Goal: Information Seeking & Learning: Learn about a topic

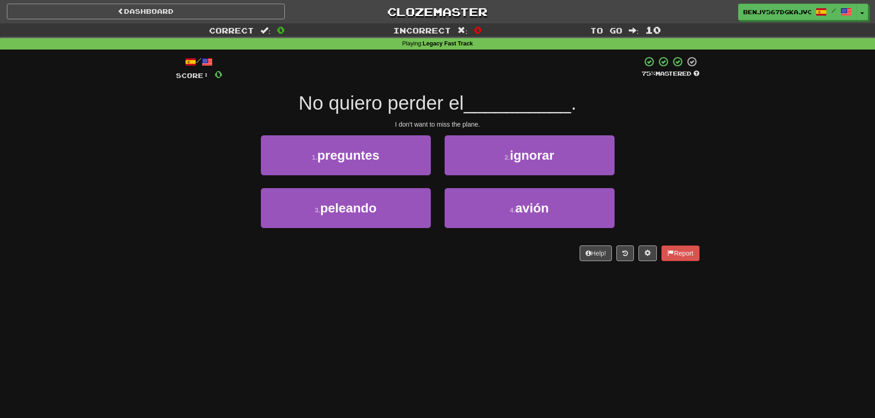
click at [247, 6] on link "Dashboard" at bounding box center [146, 12] width 278 height 16
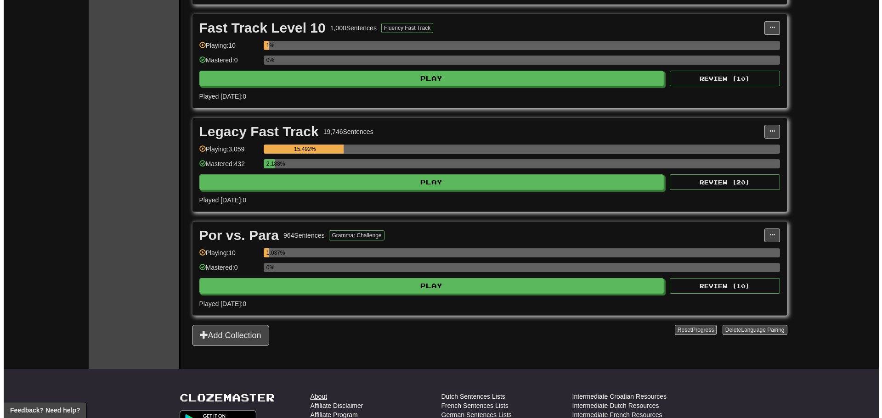
scroll to position [923, 0]
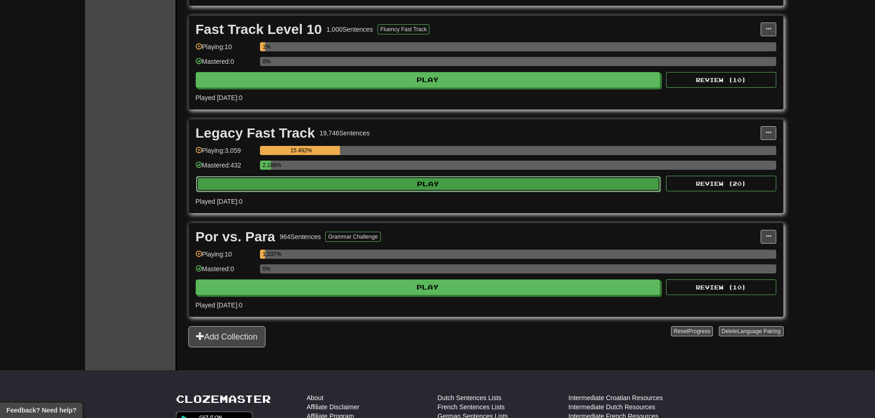
click at [310, 177] on button "Play" at bounding box center [428, 184] width 465 height 16
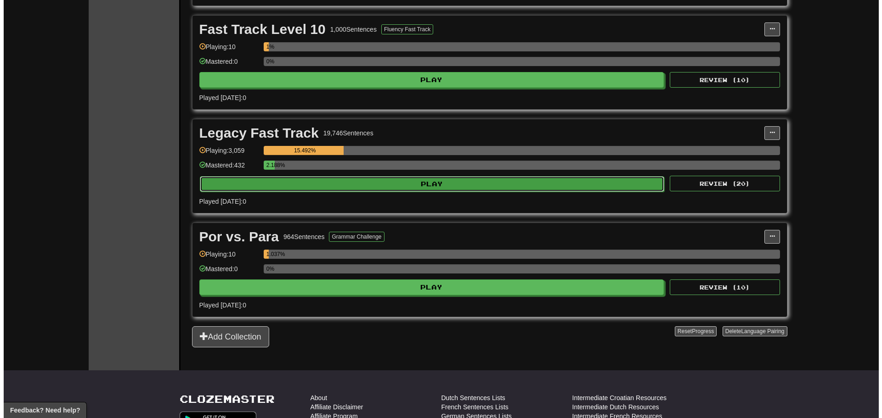
select select "**"
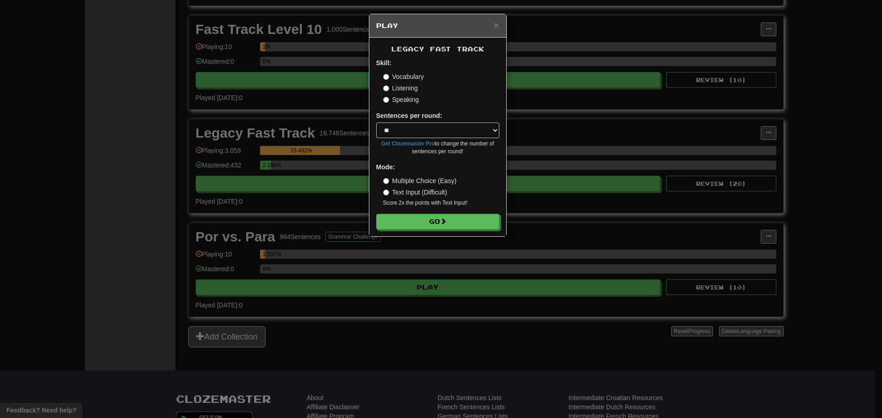
click at [408, 100] on label "Speaking" at bounding box center [401, 99] width 36 height 9
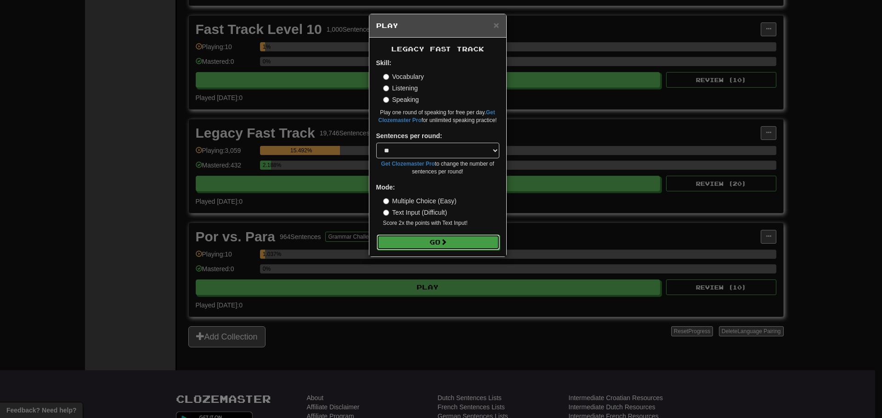
click at [404, 236] on button "Go" at bounding box center [438, 243] width 123 height 16
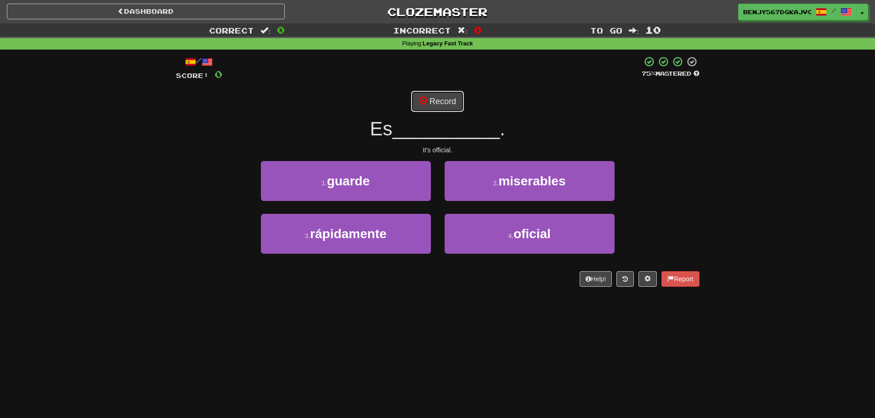
click at [443, 101] on button "Record" at bounding box center [437, 101] width 53 height 21
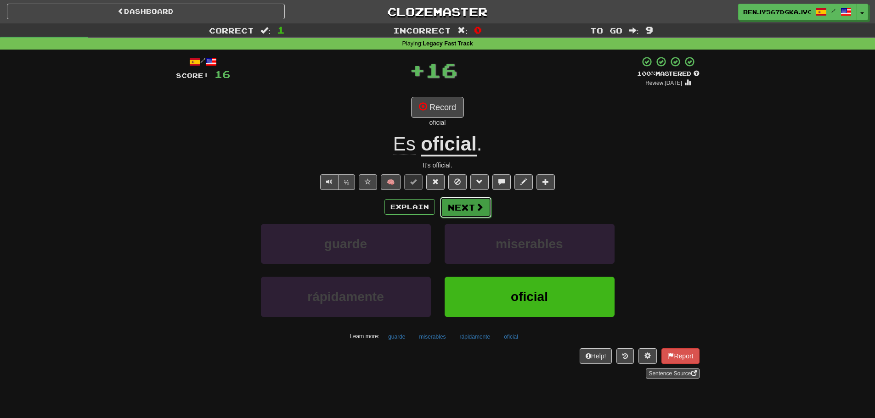
click at [463, 213] on button "Next" at bounding box center [465, 207] width 51 height 21
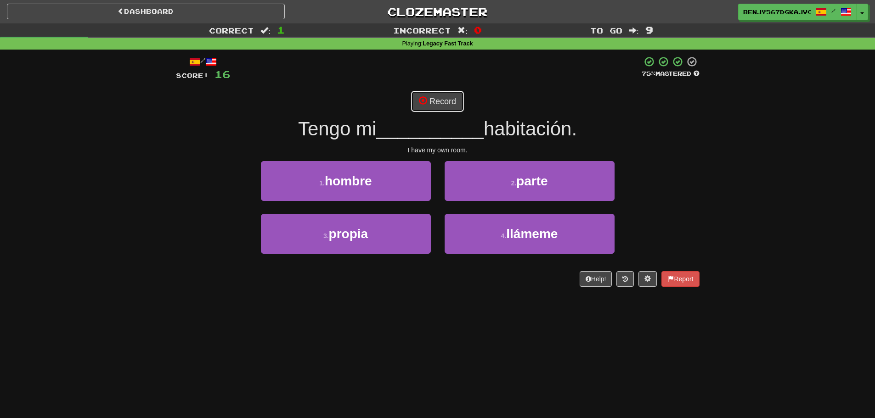
click at [430, 96] on button "Record" at bounding box center [437, 101] width 53 height 21
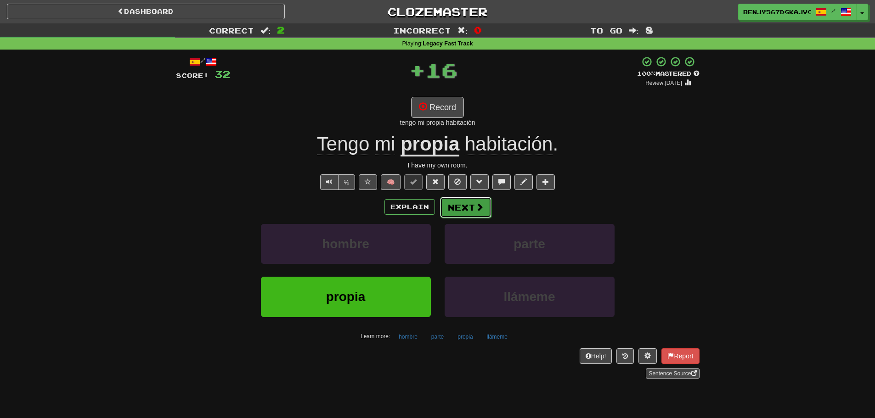
click at [468, 208] on button "Next" at bounding box center [465, 207] width 51 height 21
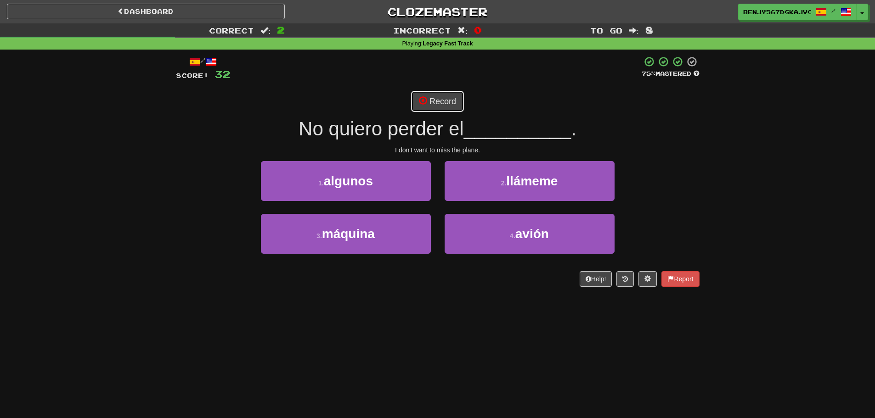
click at [445, 100] on button "Record" at bounding box center [437, 101] width 53 height 21
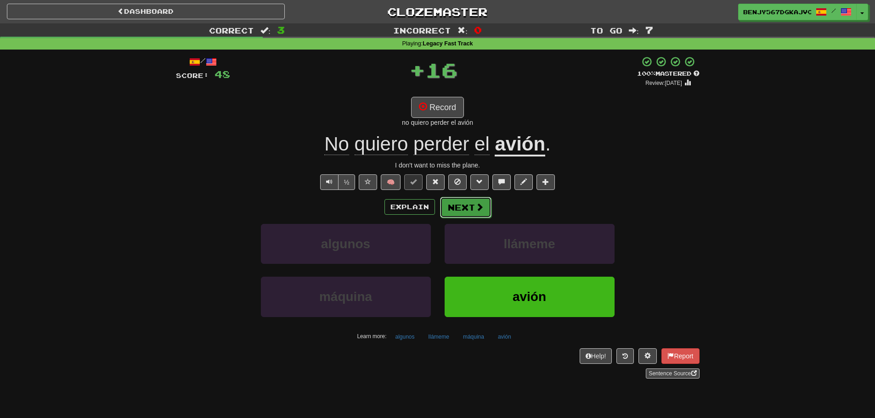
click at [462, 207] on button "Next" at bounding box center [465, 207] width 51 height 21
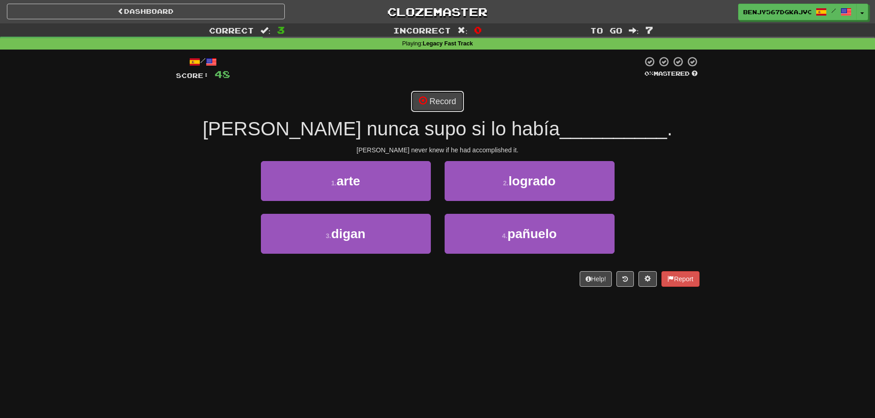
click at [431, 96] on button "Record" at bounding box center [437, 101] width 53 height 21
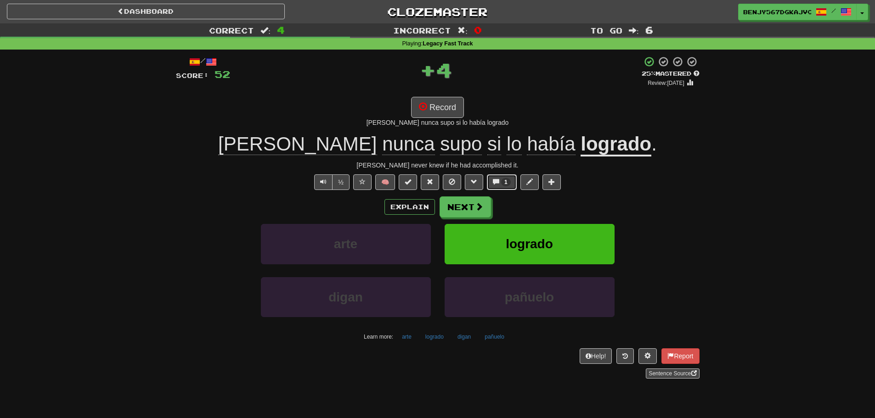
click at [513, 182] on button "1" at bounding box center [502, 183] width 30 height 16
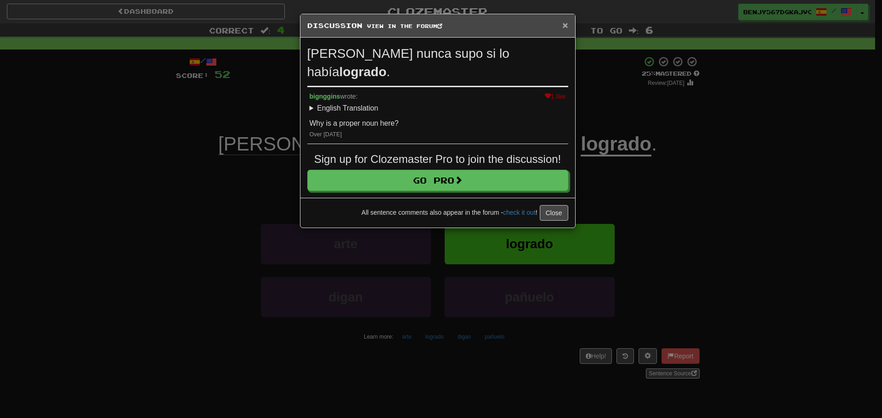
click at [568, 25] on div "× Discussion View in the forum" at bounding box center [437, 25] width 275 height 23
click at [567, 25] on span "×" at bounding box center [565, 25] width 6 height 11
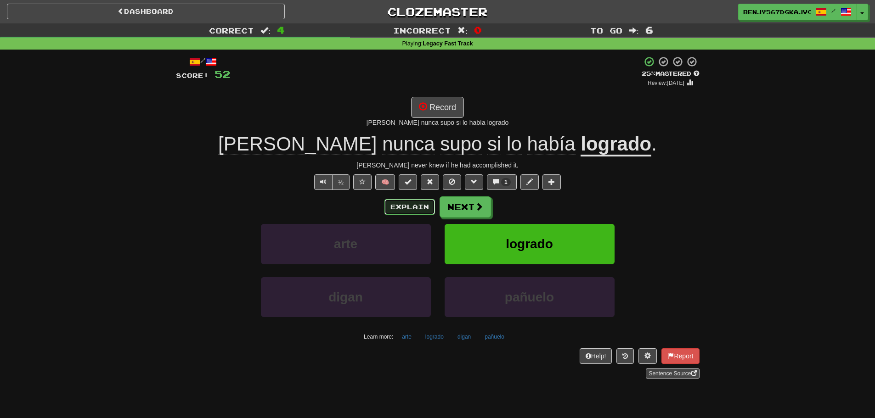
click at [409, 208] on button "Explain" at bounding box center [409, 207] width 51 height 16
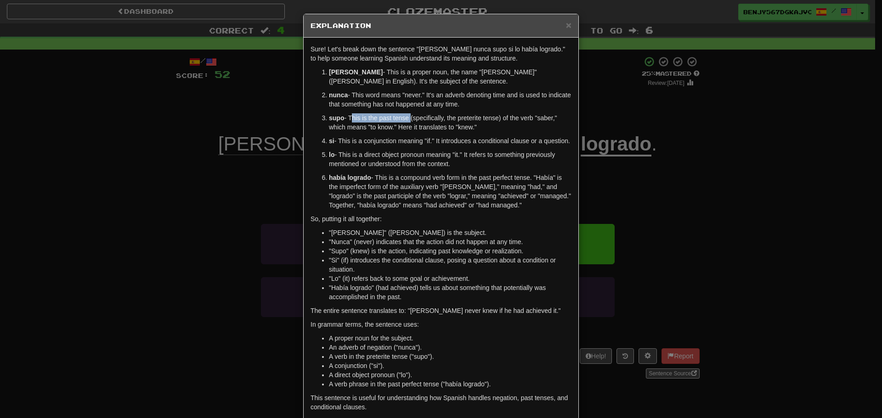
drag, startPoint x: 346, startPoint y: 118, endPoint x: 406, endPoint y: 117, distance: 59.7
click at [406, 117] on p "supo - This is the past tense (specifically, the preterite tense) of the verb "…" at bounding box center [450, 122] width 242 height 18
click at [494, 103] on p "nunca - This word means "never." It's an adverb denoting time and is used to in…" at bounding box center [450, 99] width 242 height 18
click at [566, 25] on span "×" at bounding box center [569, 25] width 6 height 11
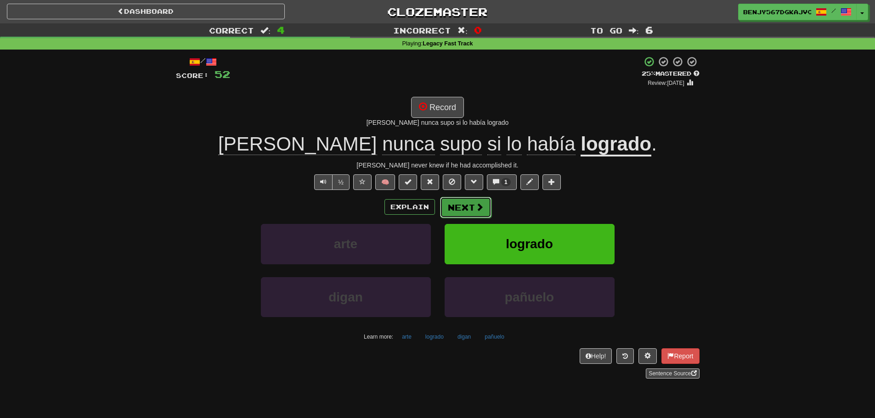
click at [449, 212] on button "Next" at bounding box center [465, 207] width 51 height 21
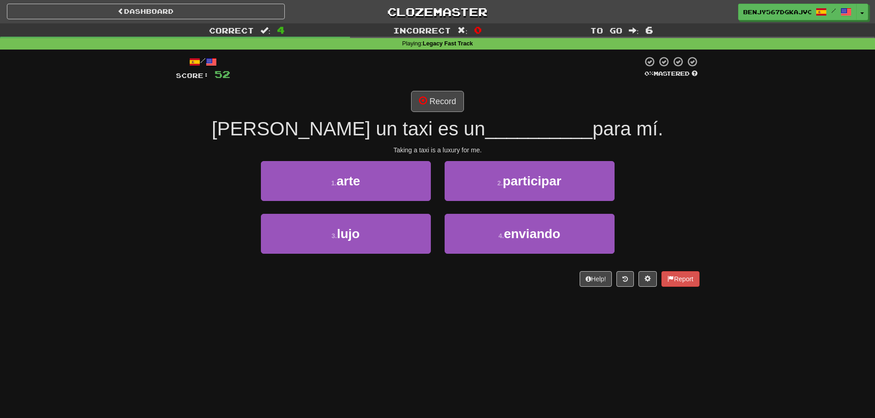
click at [446, 103] on button "Record" at bounding box center [437, 101] width 53 height 21
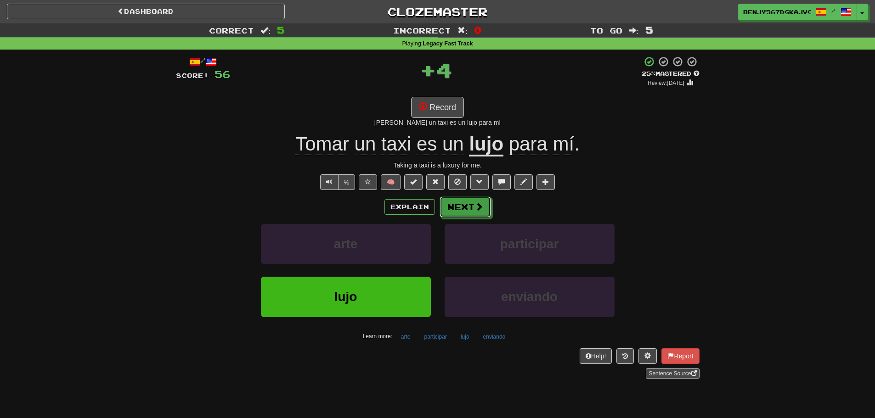
click at [471, 216] on button "Next" at bounding box center [464, 207] width 51 height 21
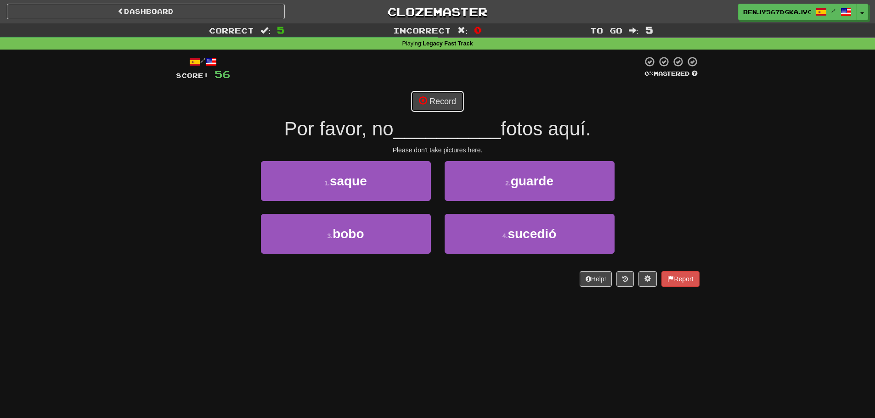
click at [432, 104] on button "Record" at bounding box center [437, 101] width 53 height 21
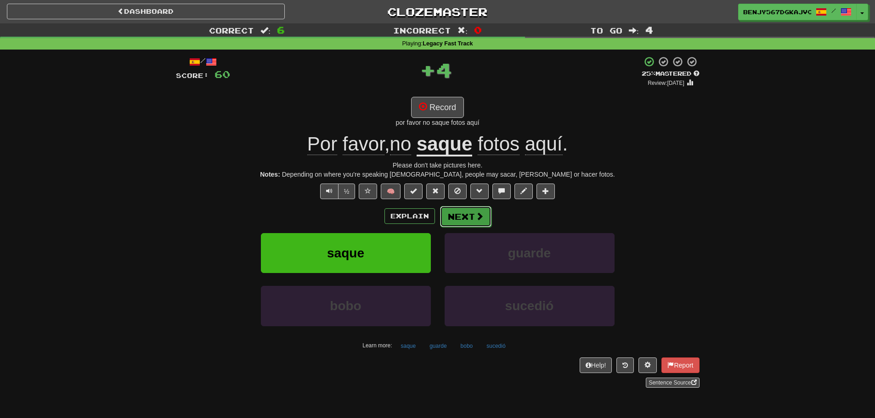
click at [472, 216] on button "Next" at bounding box center [465, 216] width 51 height 21
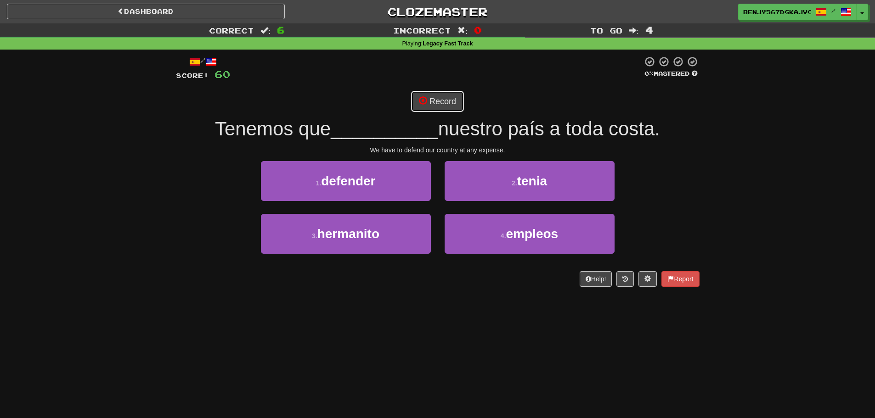
click at [438, 102] on button "Record" at bounding box center [437, 101] width 53 height 21
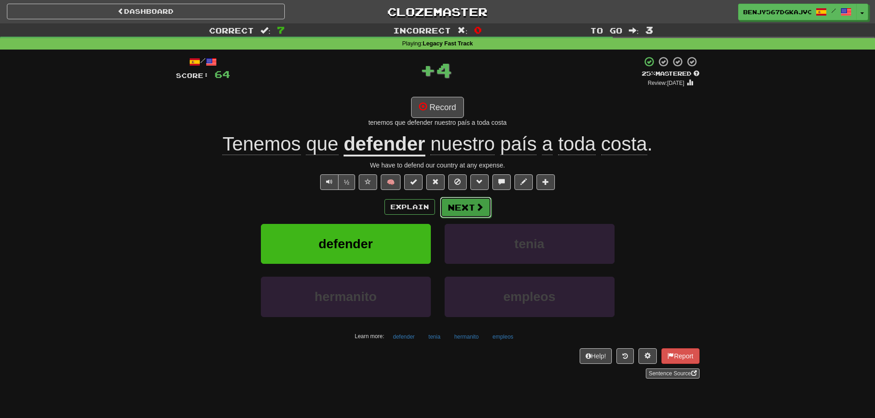
click at [467, 208] on button "Next" at bounding box center [465, 207] width 51 height 21
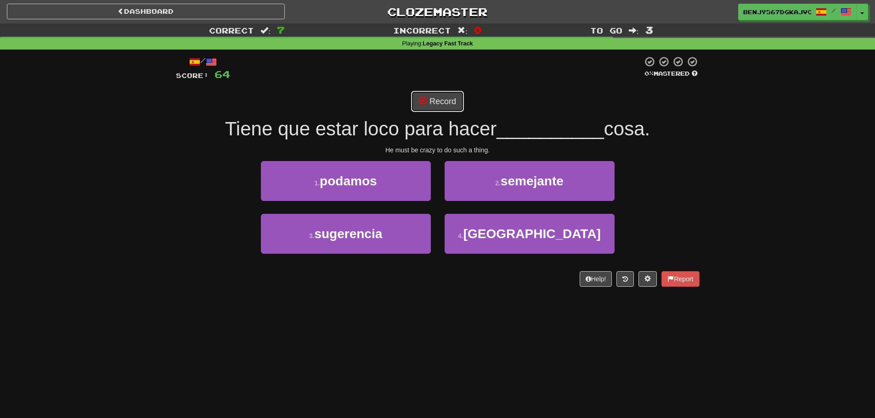
click at [439, 104] on button "Record" at bounding box center [437, 101] width 53 height 21
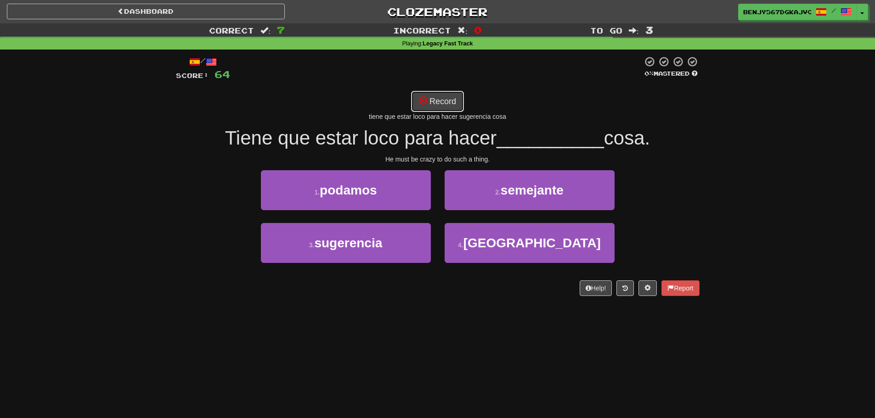
click at [428, 99] on button "Record" at bounding box center [437, 101] width 53 height 21
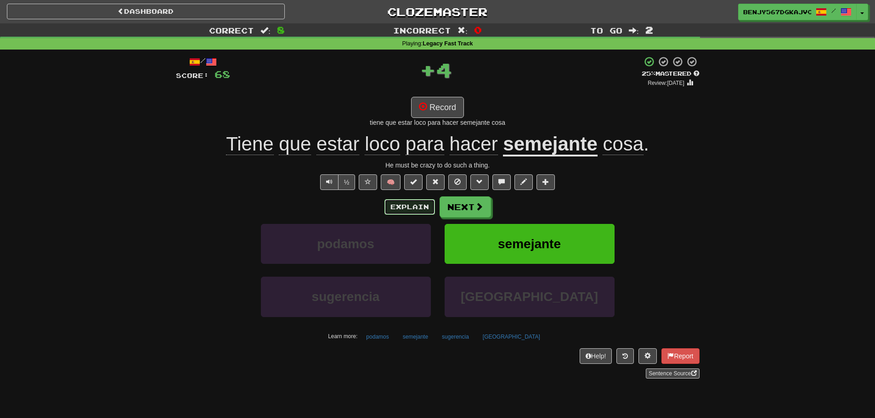
click at [421, 209] on button "Explain" at bounding box center [409, 207] width 51 height 16
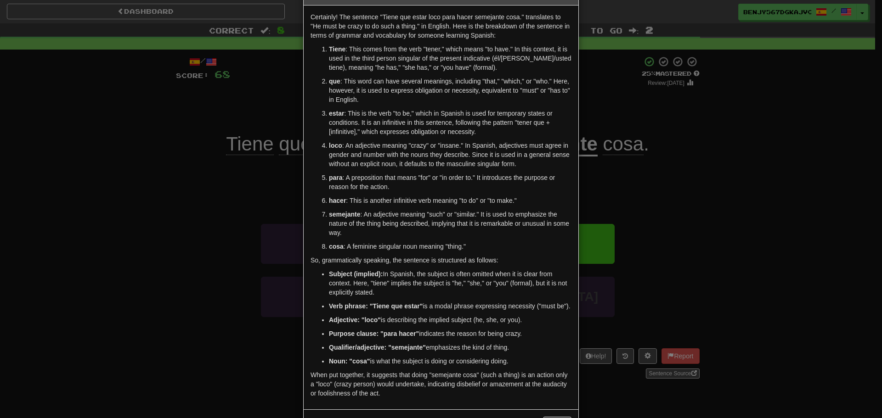
scroll to position [77, 0]
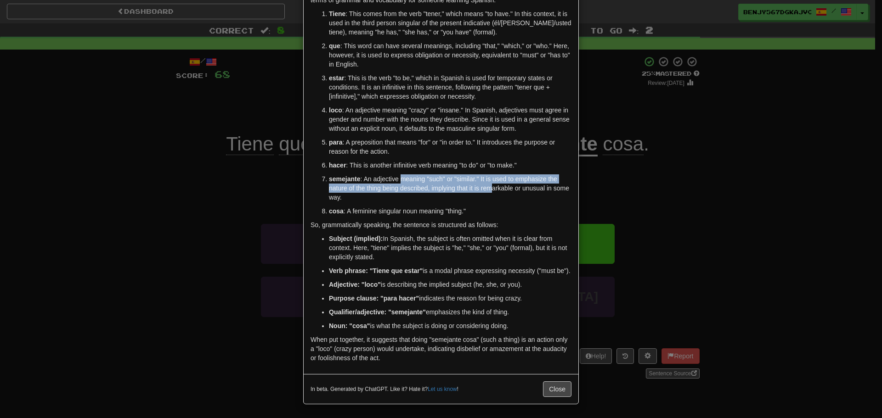
drag, startPoint x: 398, startPoint y: 169, endPoint x: 498, endPoint y: 175, distance: 100.2
click at [492, 175] on p "semejante : An adjective meaning "such" or "similar." It is used to emphasize t…" at bounding box center [450, 189] width 242 height 28
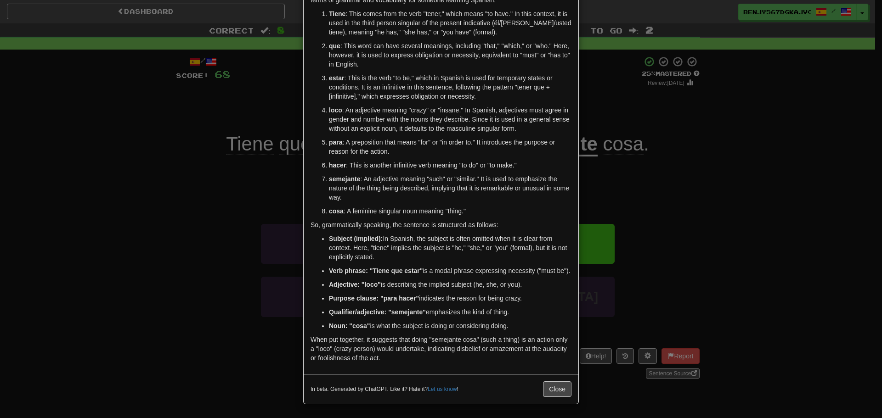
click at [543, 161] on p "hacer : This is another infinitive verb meaning "to do" or "to make."" at bounding box center [450, 165] width 242 height 9
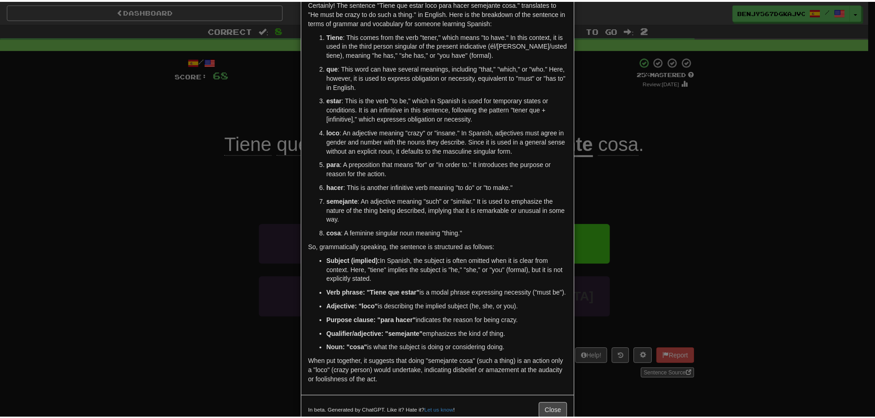
scroll to position [0, 0]
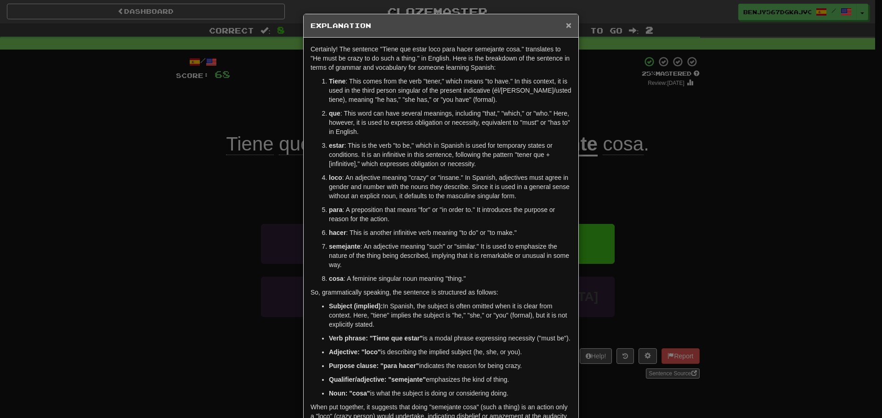
drag, startPoint x: 572, startPoint y: 25, endPoint x: 566, endPoint y: 25, distance: 5.5
click at [572, 26] on div "× Explanation" at bounding box center [441, 25] width 275 height 23
click at [566, 25] on span "×" at bounding box center [569, 25] width 6 height 11
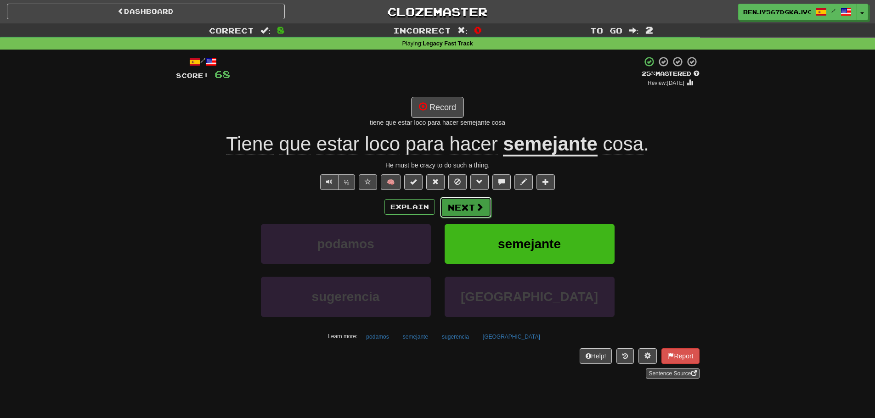
click at [482, 213] on button "Next" at bounding box center [465, 207] width 51 height 21
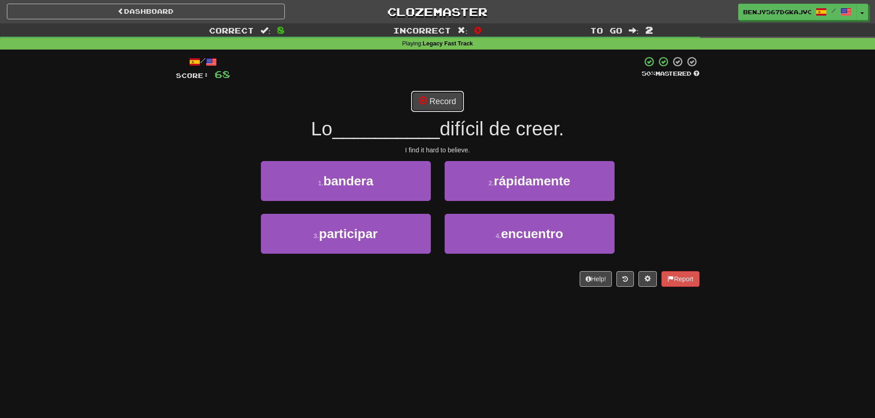
click at [437, 99] on button "Record" at bounding box center [437, 101] width 53 height 21
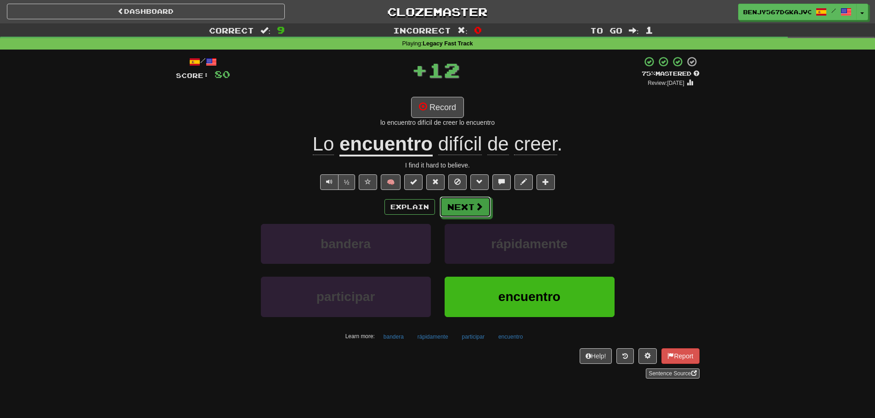
click at [470, 208] on button "Next" at bounding box center [464, 207] width 51 height 21
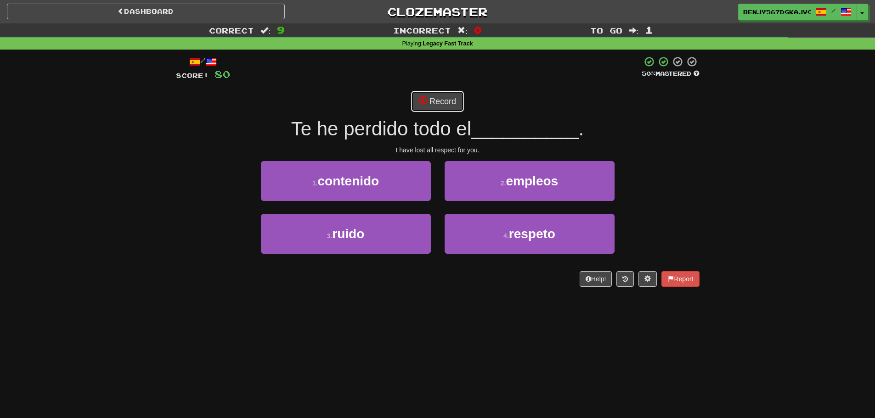
click at [438, 100] on button "Record" at bounding box center [437, 101] width 53 height 21
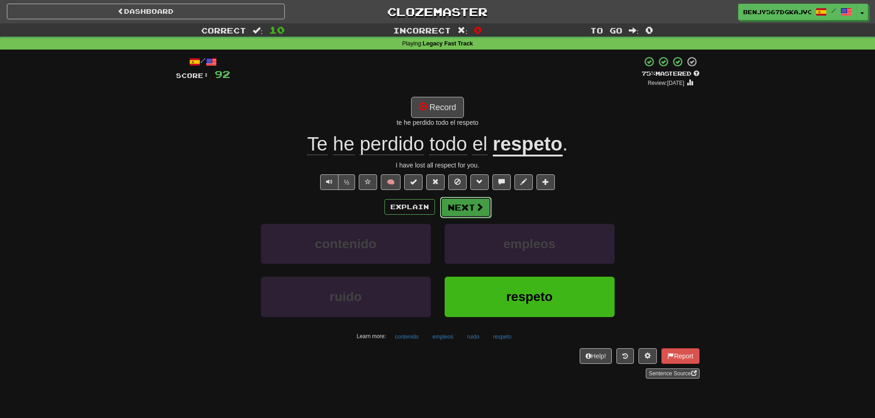
click at [465, 206] on button "Next" at bounding box center [465, 207] width 51 height 21
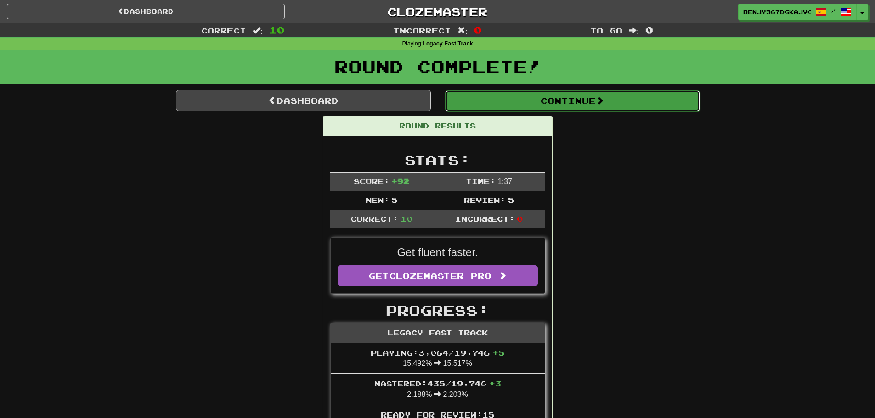
click at [516, 100] on button "Continue" at bounding box center [572, 100] width 255 height 21
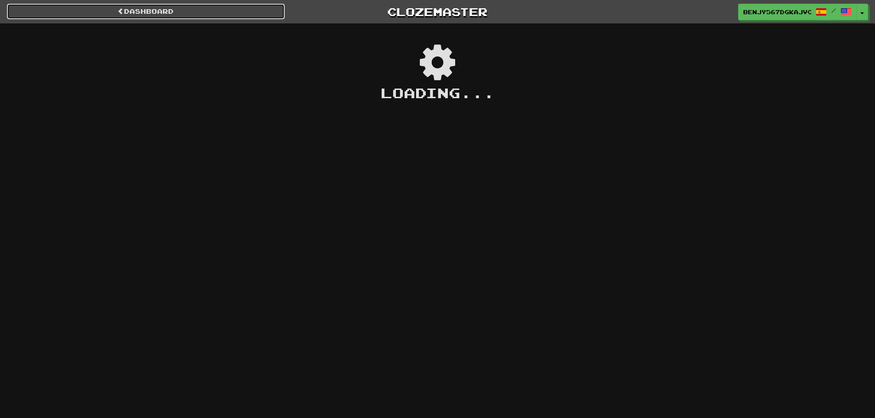
click at [234, 15] on link "Dashboard" at bounding box center [146, 12] width 278 height 16
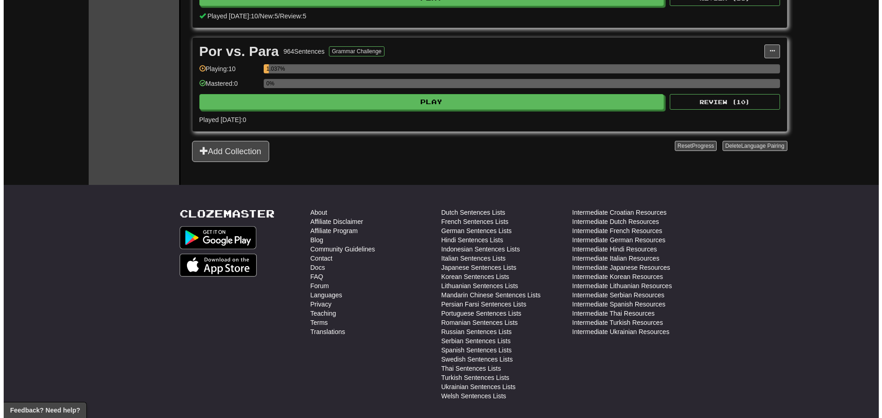
scroll to position [1010, 0]
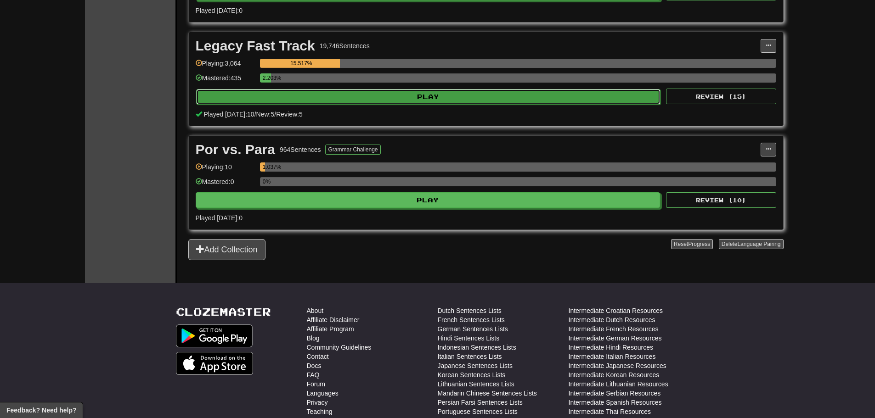
click at [463, 97] on button "Play" at bounding box center [428, 97] width 465 height 16
select select "**"
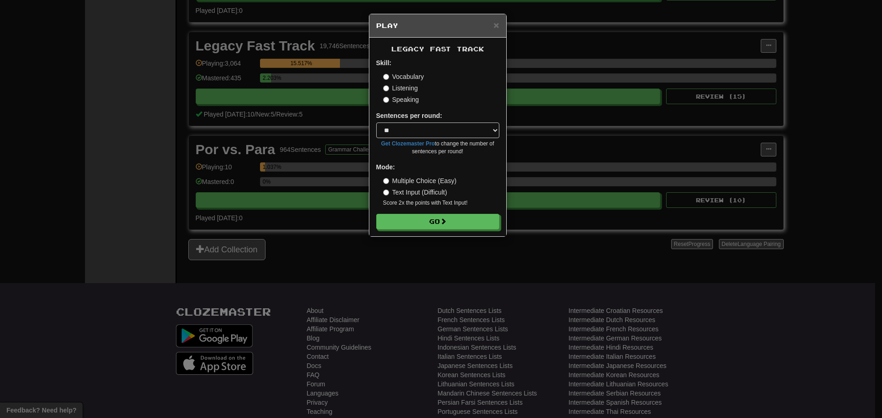
click at [427, 190] on label "Text Input (Difficult)" at bounding box center [415, 192] width 64 height 9
click at [428, 216] on button "Go" at bounding box center [438, 222] width 123 height 16
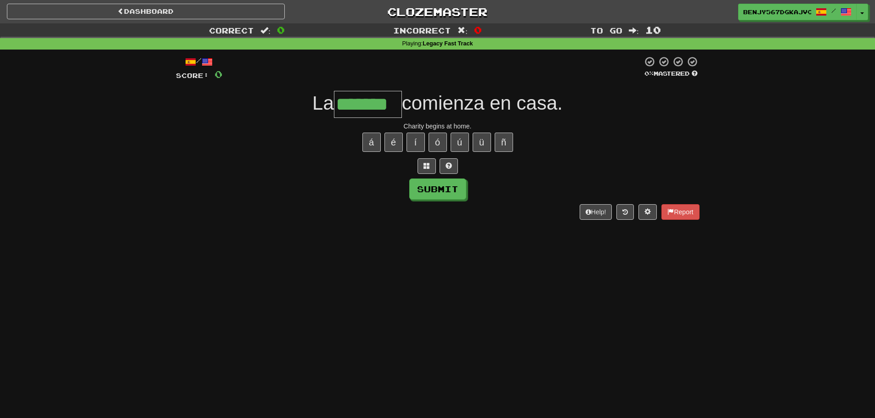
type input "*******"
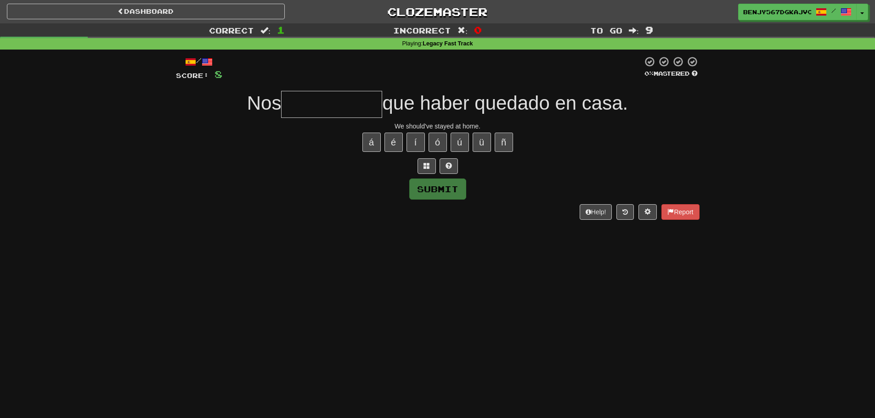
type input "*"
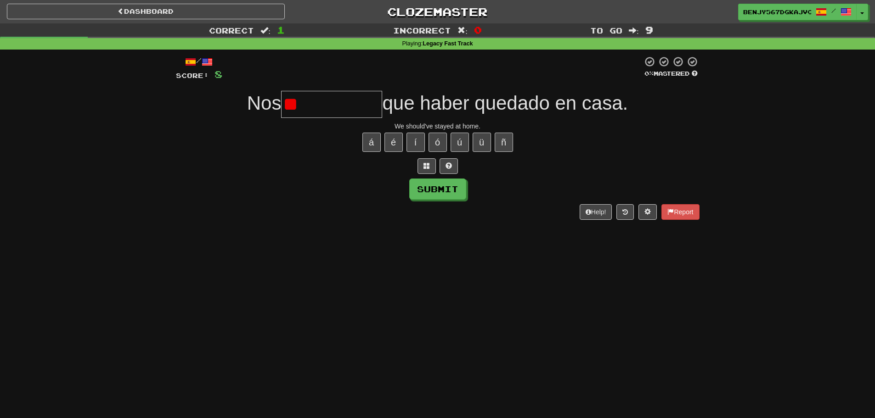
type input "*"
click at [411, 143] on button "í" at bounding box center [415, 142] width 18 height 19
click at [419, 147] on button "í" at bounding box center [415, 142] width 18 height 19
type input "**********"
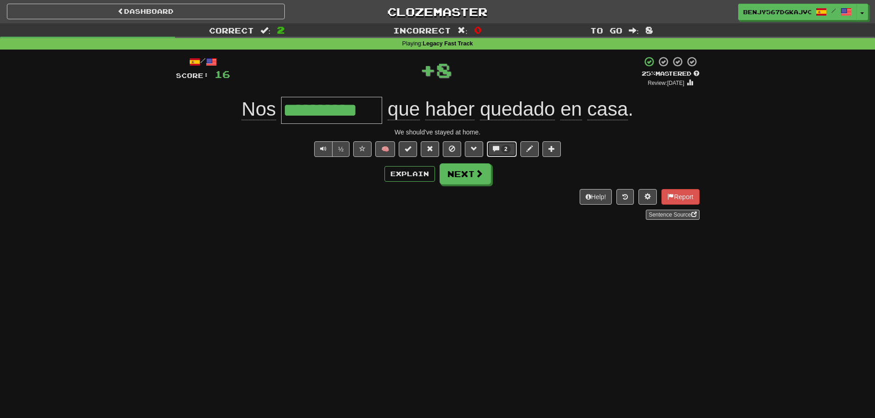
click at [492, 156] on button "2" at bounding box center [502, 149] width 30 height 16
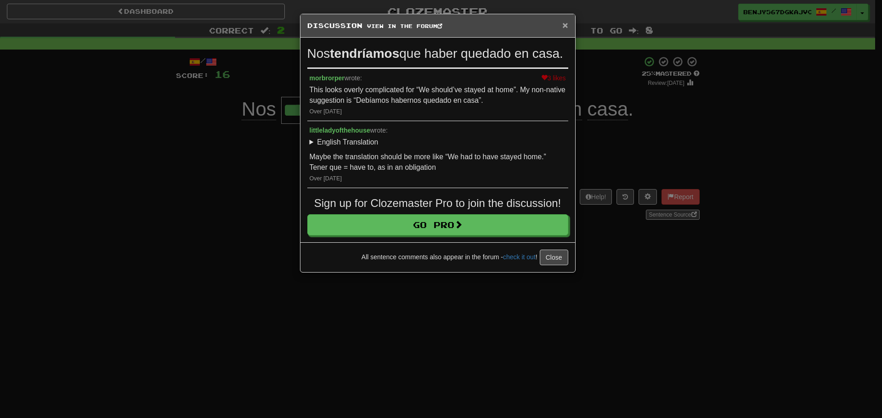
click at [566, 22] on span "×" at bounding box center [565, 25] width 6 height 11
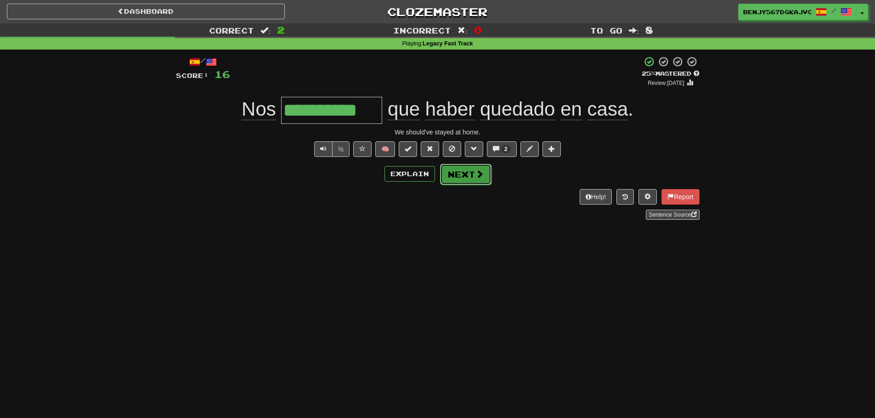
click at [477, 182] on button "Next" at bounding box center [465, 174] width 51 height 21
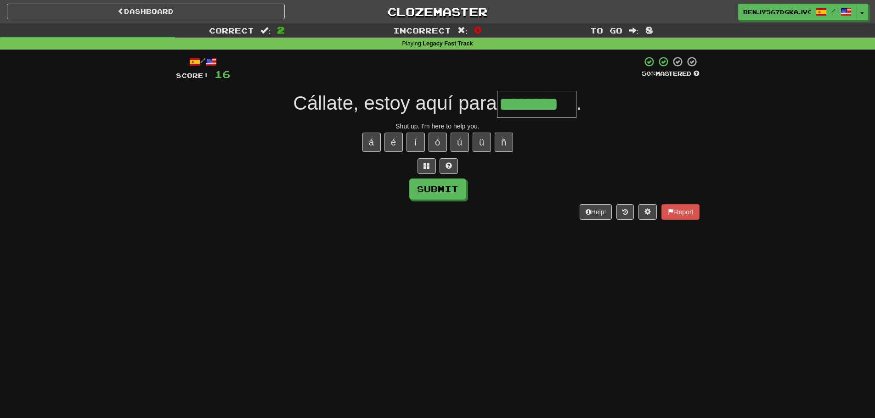
type input "********"
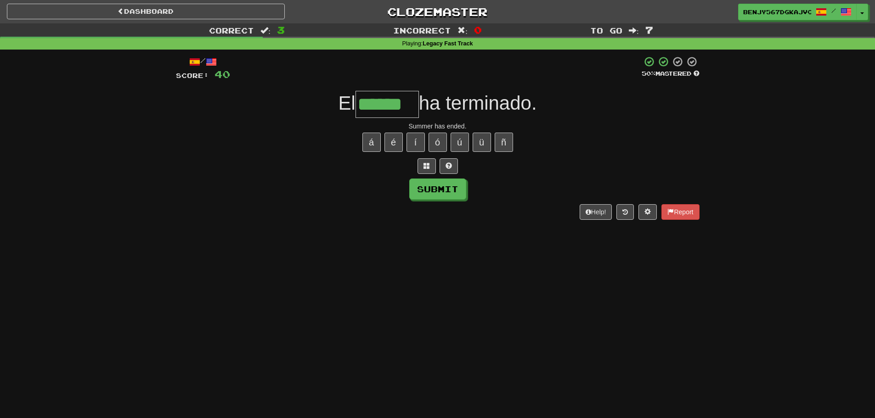
type input "******"
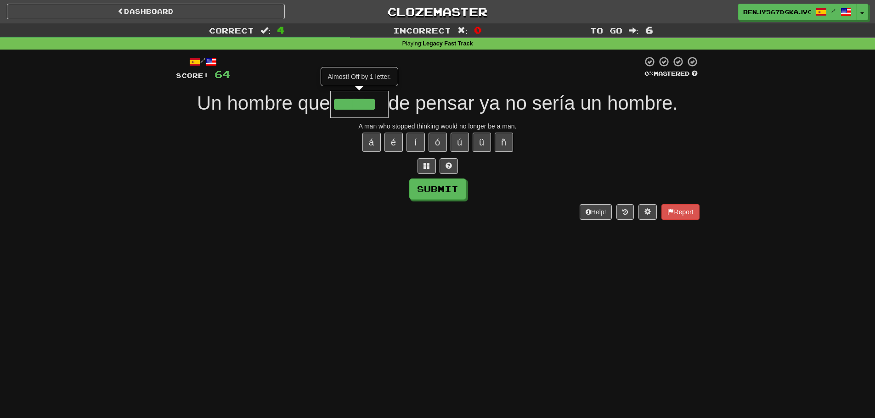
type input "******"
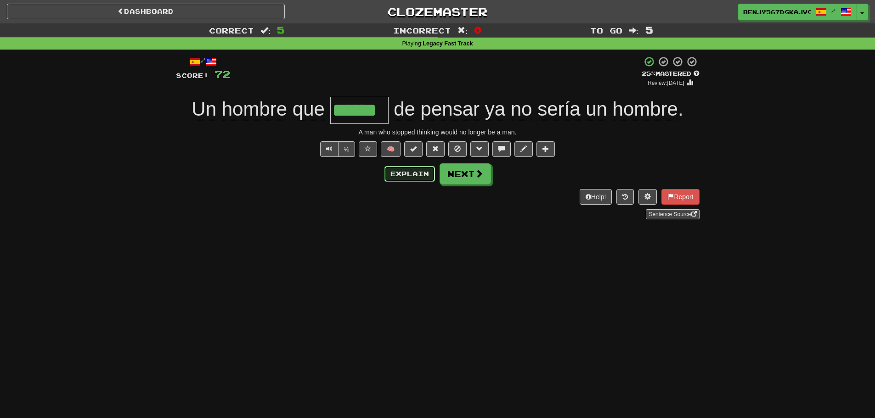
click at [414, 176] on button "Explain" at bounding box center [409, 174] width 51 height 16
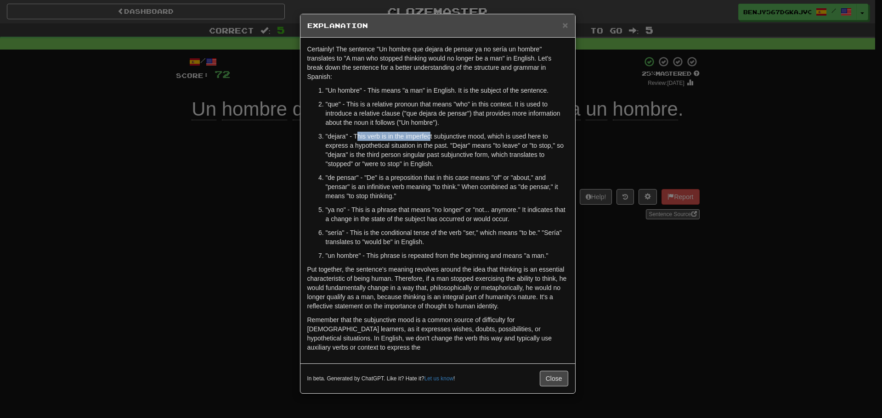
drag, startPoint x: 359, startPoint y: 135, endPoint x: 432, endPoint y: 134, distance: 73.0
click at [429, 137] on p ""dejara" - This verb is in the imperfect subjunctive mood, which is used here t…" at bounding box center [447, 150] width 242 height 37
click at [453, 127] on ol ""Un hombre" - This means "a man" in English. It is the subject of the sentence.…" at bounding box center [437, 173] width 261 height 175
drag, startPoint x: 332, startPoint y: 139, endPoint x: 448, endPoint y: 126, distance: 116.8
click at [417, 137] on p ""dejara" - This verb is in the imperfect subjunctive mood, which is used here t…" at bounding box center [447, 150] width 242 height 37
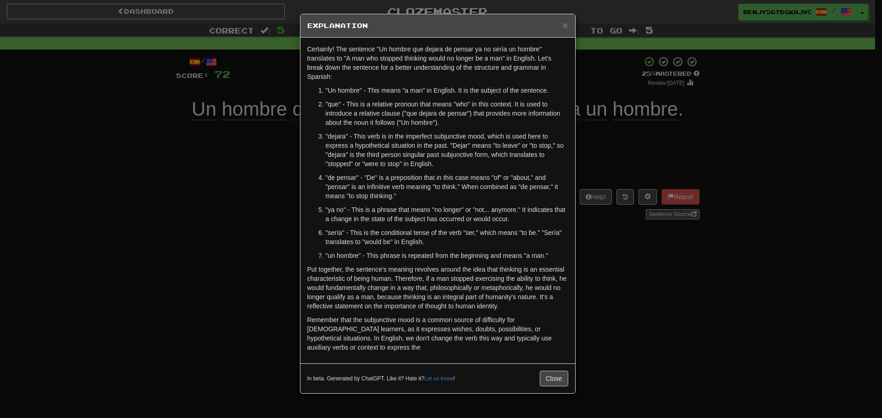
click at [453, 124] on p ""que" - This is a relative pronoun that means "who" in this context. It is used…" at bounding box center [447, 114] width 242 height 28
drag, startPoint x: 432, startPoint y: 133, endPoint x: 483, endPoint y: 128, distance: 51.2
click at [483, 128] on ol ""Un hombre" - This means "a man" in English. It is the subject of the sentence.…" at bounding box center [437, 173] width 261 height 175
click at [484, 127] on p ""que" - This is a relative pronoun that means "who" in this context. It is used…" at bounding box center [447, 114] width 242 height 28
drag, startPoint x: 485, startPoint y: 132, endPoint x: 528, endPoint y: 131, distance: 42.3
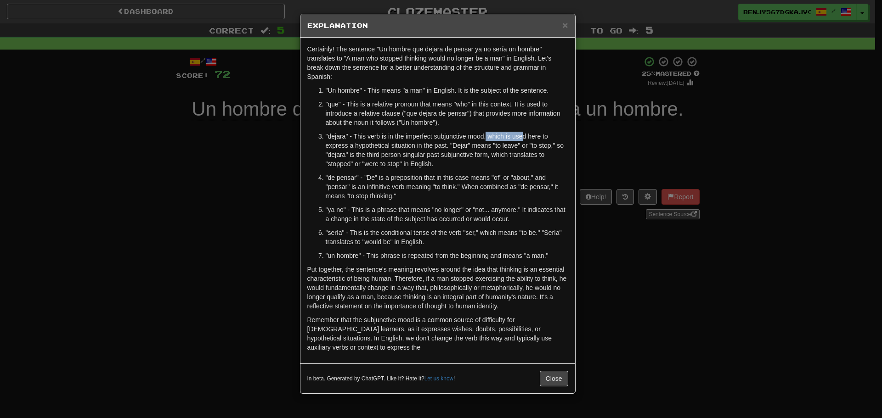
click at [527, 132] on p ""dejara" - This verb is in the imperfect subjunctive mood, which is used here t…" at bounding box center [447, 150] width 242 height 37
click at [522, 122] on p ""que" - This is a relative pronoun that means "who" in this context. It is used…" at bounding box center [447, 114] width 242 height 28
drag, startPoint x: 422, startPoint y: 137, endPoint x: 481, endPoint y: 134, distance: 58.8
click at [481, 135] on p ""dejara" - This verb is in the imperfect subjunctive mood, which is used here t…" at bounding box center [447, 150] width 242 height 37
click at [488, 128] on ol ""Un hombre" - This means "a man" in English. It is the subject of the sentence.…" at bounding box center [437, 173] width 261 height 175
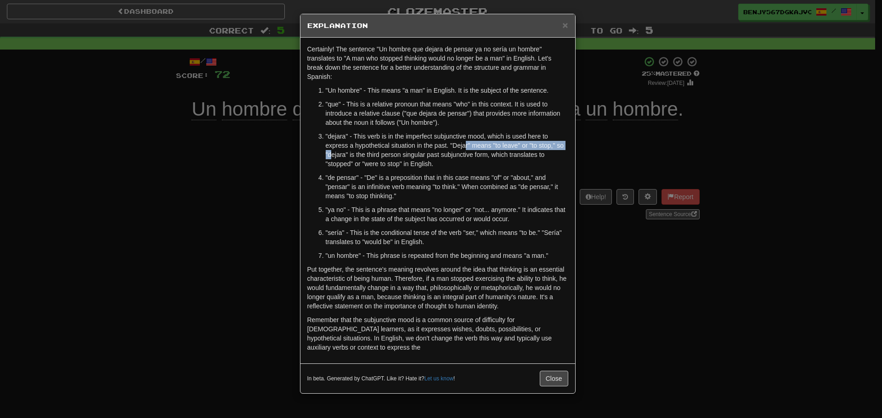
drag, startPoint x: 332, startPoint y: 152, endPoint x: 470, endPoint y: 139, distance: 139.3
click at [467, 142] on p ""dejara" - This verb is in the imperfect subjunctive mood, which is used here t…" at bounding box center [447, 150] width 242 height 37
click at [480, 130] on ol ""Un hombre" - This means "a man" in English. It is the subject of the sentence.…" at bounding box center [437, 173] width 261 height 175
drag, startPoint x: 476, startPoint y: 141, endPoint x: 516, endPoint y: 139, distance: 40.0
click at [516, 139] on p ""dejara" - This verb is in the imperfect subjunctive mood, which is used here t…" at bounding box center [447, 150] width 242 height 37
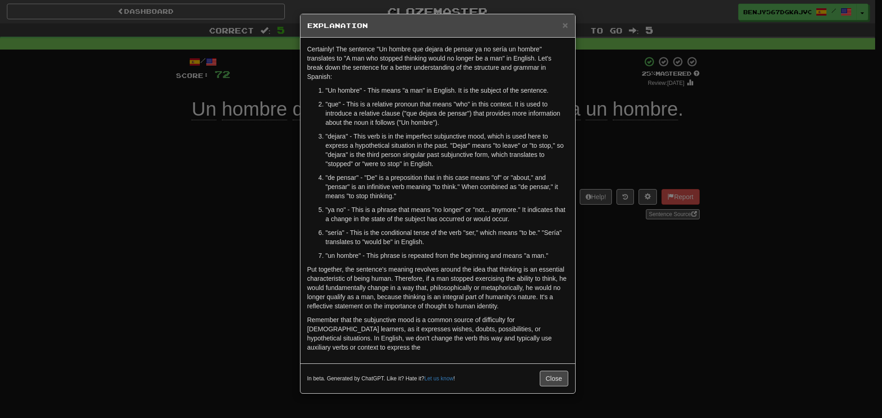
click at [508, 130] on ol ""Un hombre" - This means "a man" in English. It is the subject of the sentence.…" at bounding box center [437, 173] width 261 height 175
drag, startPoint x: 396, startPoint y: 154, endPoint x: 489, endPoint y: 159, distance: 92.9
click at [489, 159] on p ""dejara" - This verb is in the imperfect subjunctive mood, which is used here t…" at bounding box center [447, 150] width 242 height 37
click at [494, 166] on p ""dejara" - This verb is in the imperfect subjunctive mood, which is used here t…" at bounding box center [447, 150] width 242 height 37
drag, startPoint x: 308, startPoint y: 158, endPoint x: 457, endPoint y: 164, distance: 149.4
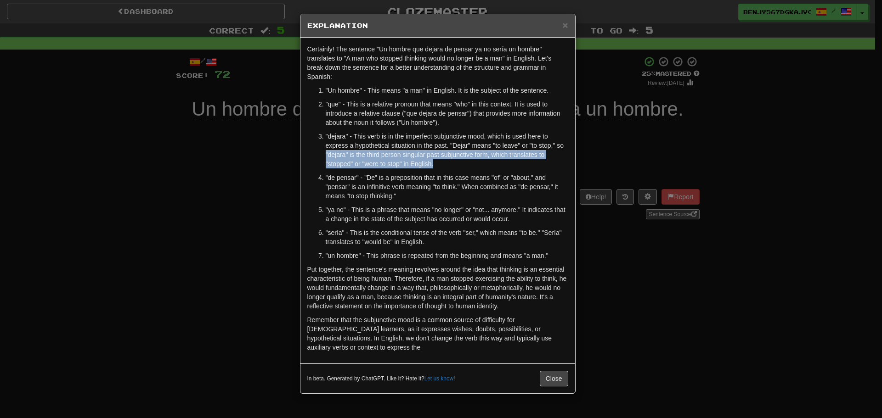
click at [457, 164] on ol ""Un hombre" - This means "a man" in English. It is the subject of the sentence.…" at bounding box center [437, 173] width 261 height 175
click at [459, 163] on p ""dejara" - This verb is in the imperfect subjunctive mood, which is used here t…" at bounding box center [447, 150] width 242 height 37
drag, startPoint x: 483, startPoint y: 157, endPoint x: 526, endPoint y: 156, distance: 43.2
click at [526, 156] on p ""dejara" - This verb is in the imperfect subjunctive mood, which is used here t…" at bounding box center [447, 150] width 242 height 37
click at [518, 166] on p ""dejara" - This verb is in the imperfect subjunctive mood, which is used here t…" at bounding box center [447, 150] width 242 height 37
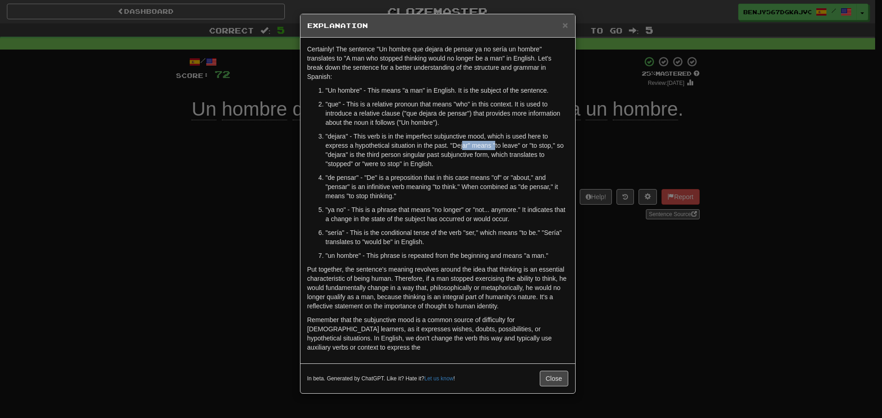
drag, startPoint x: 462, startPoint y: 146, endPoint x: 495, endPoint y: 147, distance: 32.6
click at [495, 147] on p ""dejara" - This verb is in the imperfect subjunctive mood, which is used here t…" at bounding box center [447, 150] width 242 height 37
click at [470, 171] on ol ""Un hombre" - This means "a man" in English. It is the subject of the sentence.…" at bounding box center [437, 173] width 261 height 175
drag, startPoint x: 366, startPoint y: 159, endPoint x: 419, endPoint y: 163, distance: 52.9
click at [419, 163] on p ""dejara" - This verb is in the imperfect subjunctive mood, which is used here t…" at bounding box center [447, 150] width 242 height 37
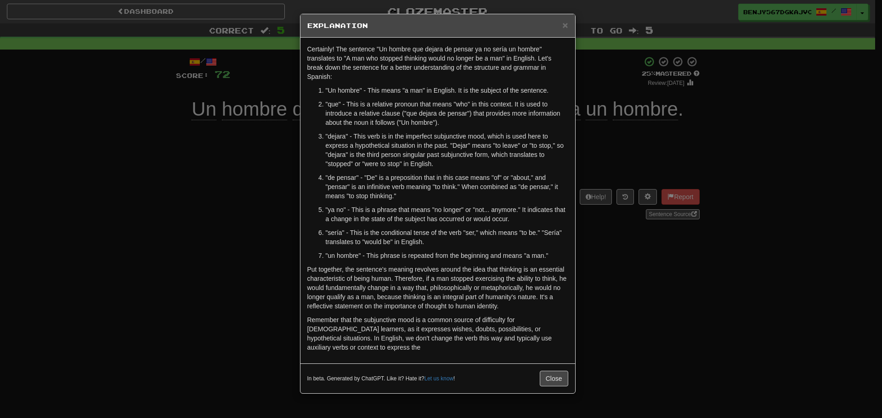
click at [478, 168] on p ""dejara" - This verb is in the imperfect subjunctive mood, which is used here t…" at bounding box center [447, 150] width 242 height 37
click at [558, 371] on button "Close" at bounding box center [554, 379] width 28 height 16
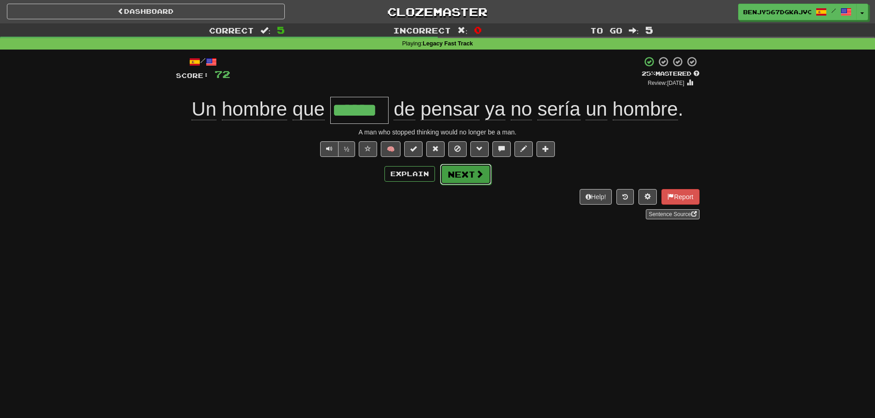
click at [449, 175] on button "Next" at bounding box center [465, 174] width 51 height 21
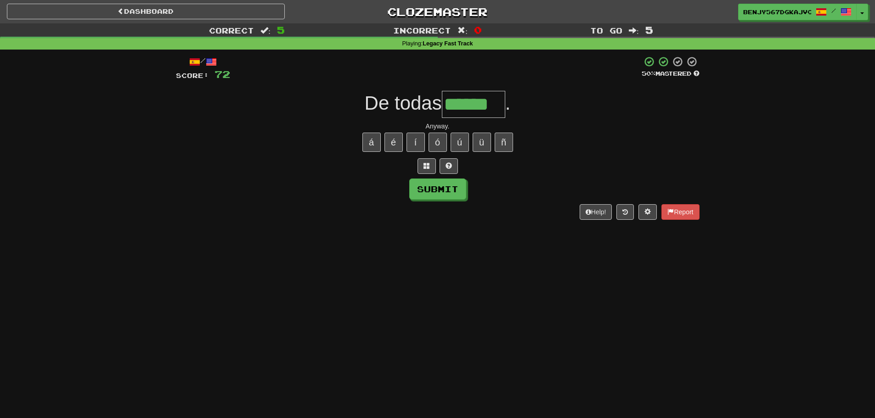
type input "******"
type input "********"
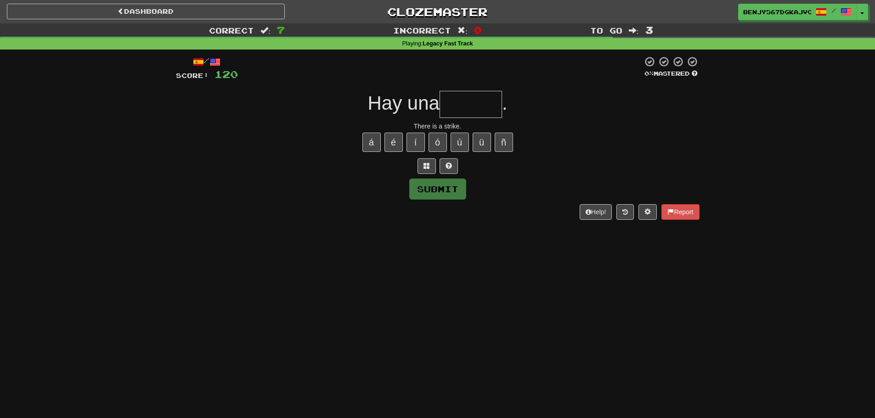
type input "*"
type input "******"
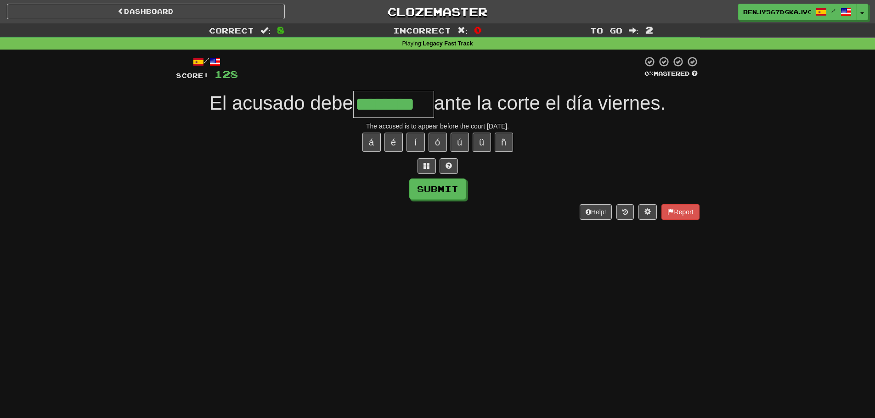
type input "********"
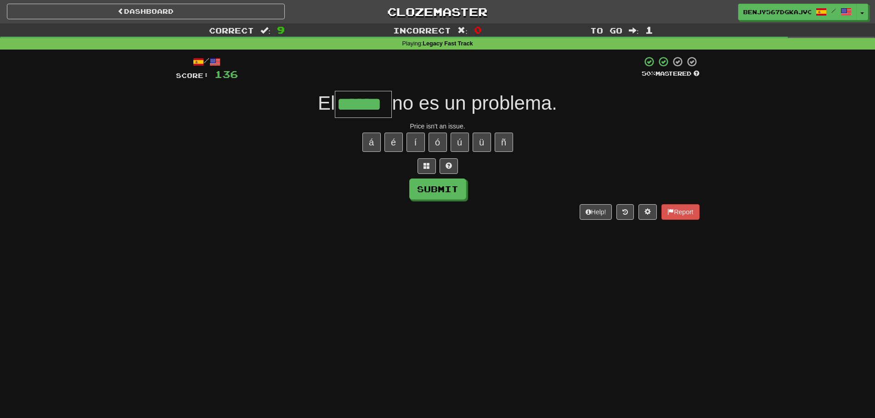
type input "******"
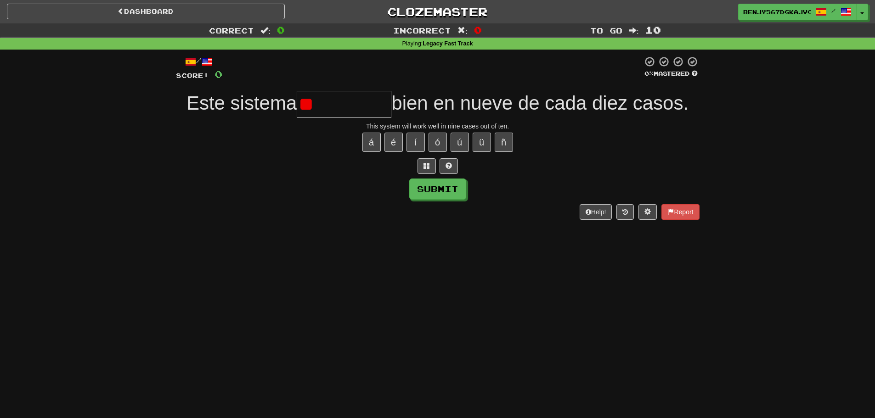
type input "*"
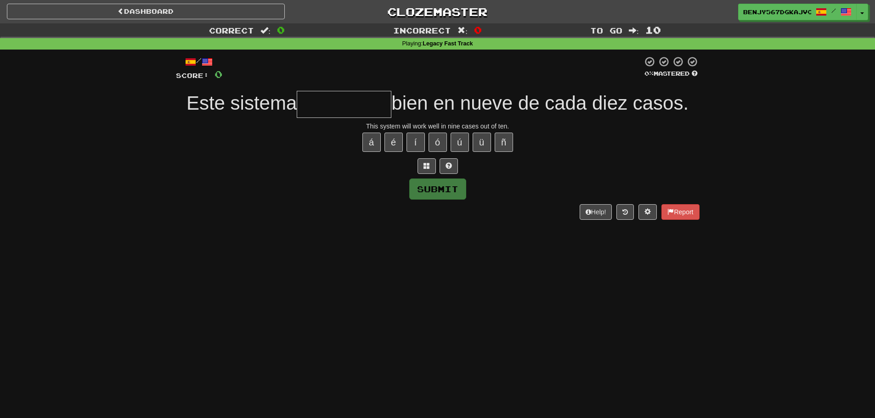
type input "*"
click at [370, 143] on button "á" at bounding box center [371, 142] width 18 height 19
type input "**********"
click at [439, 193] on button "Submit" at bounding box center [438, 189] width 57 height 21
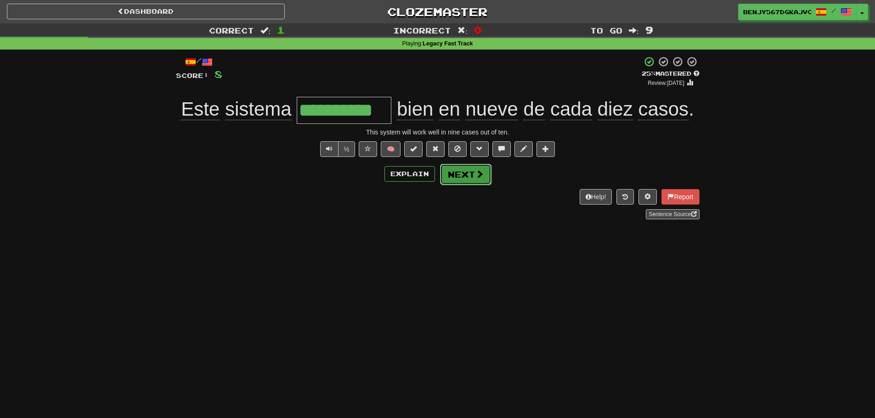
click at [461, 180] on button "Next" at bounding box center [465, 174] width 51 height 21
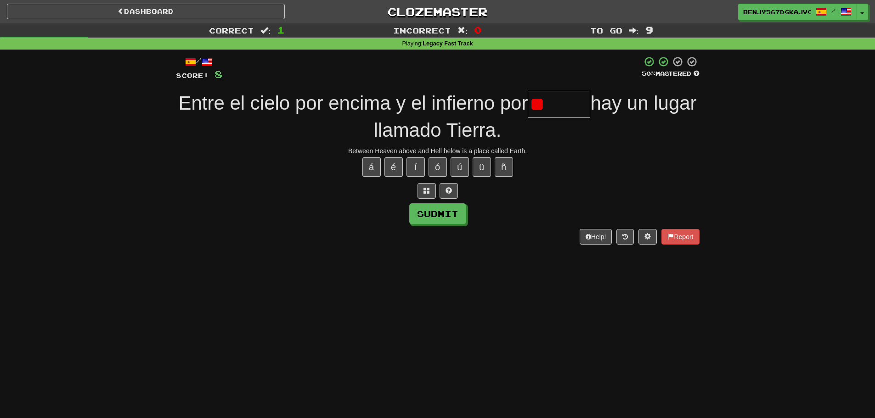
type input "*"
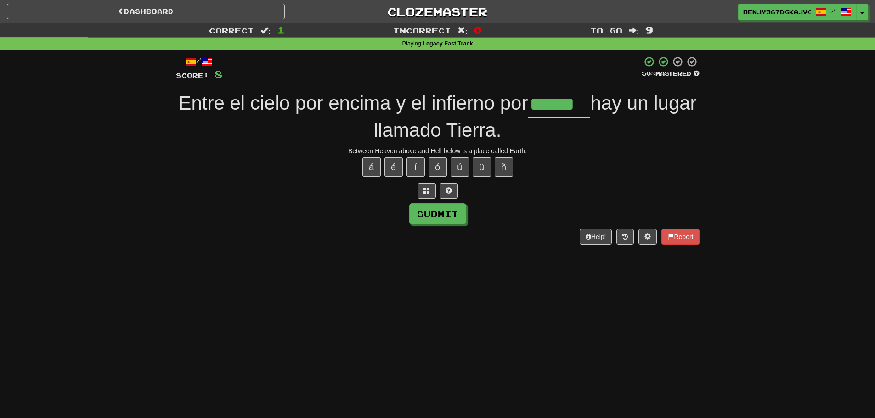
type input "******"
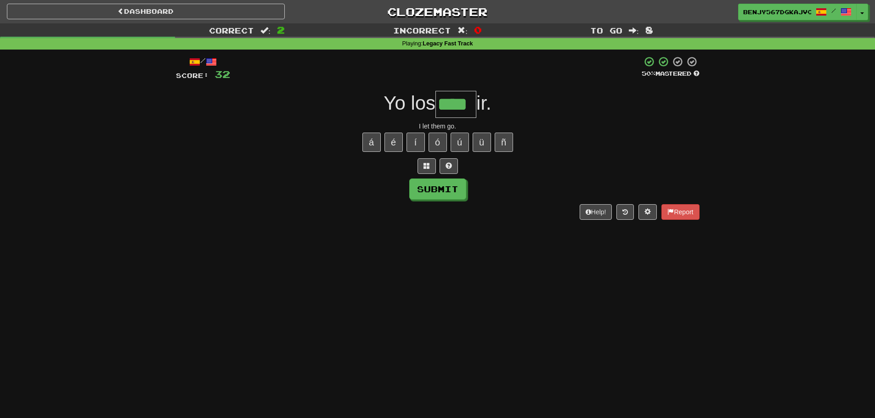
type input "****"
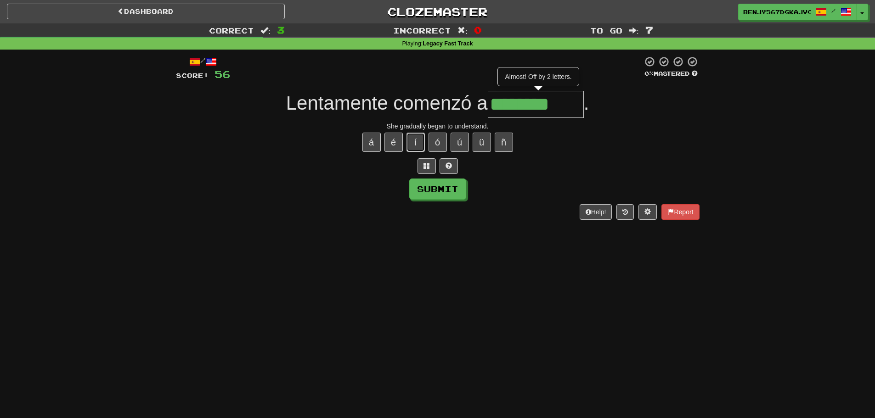
click at [417, 146] on button "í" at bounding box center [415, 142] width 18 height 19
click at [415, 138] on button "í" at bounding box center [415, 142] width 18 height 19
type input "**********"
type input "*********"
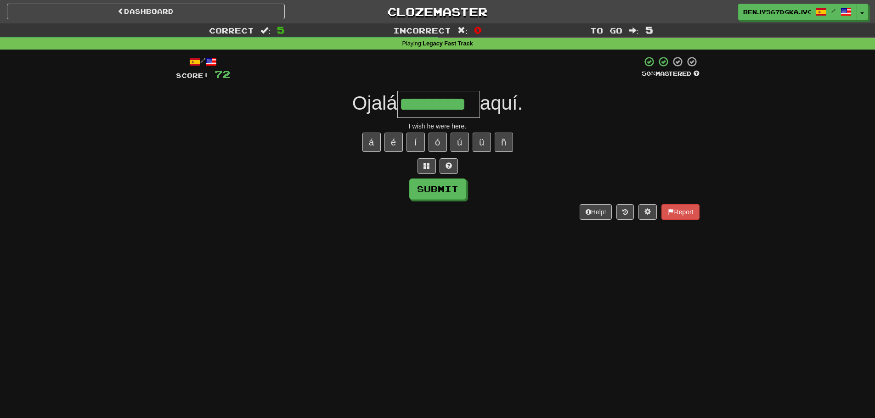
type input "*********"
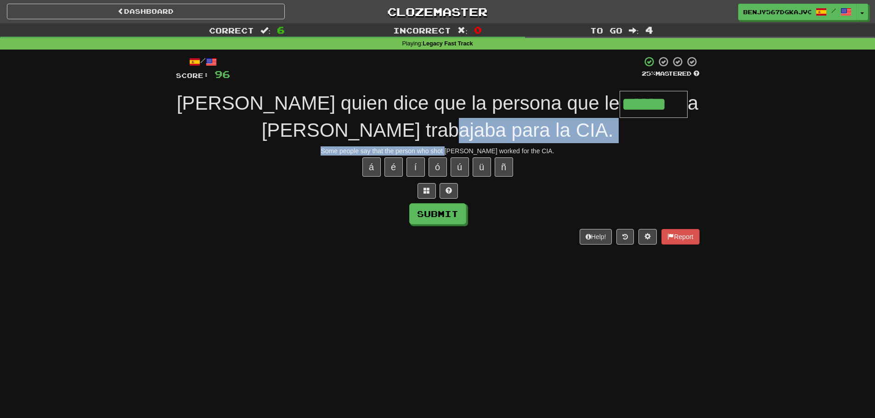
click at [454, 140] on div "/ Score: 96 25 % Mastered [PERSON_NAME] quien dice que la persona que le ******…" at bounding box center [438, 150] width 524 height 189
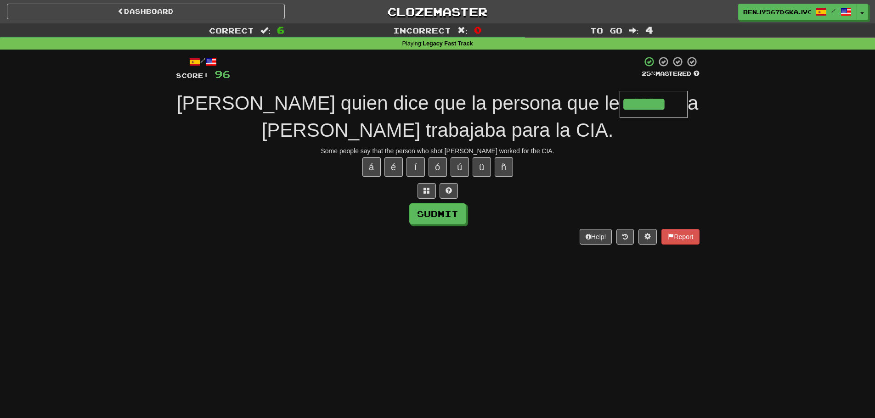
click at [238, 194] on div at bounding box center [438, 191] width 524 height 16
click at [620, 108] on input "******" at bounding box center [654, 104] width 68 height 27
click at [437, 171] on button "ó" at bounding box center [437, 167] width 18 height 19
type input "*******"
click at [442, 214] on button "Submit" at bounding box center [438, 214] width 57 height 21
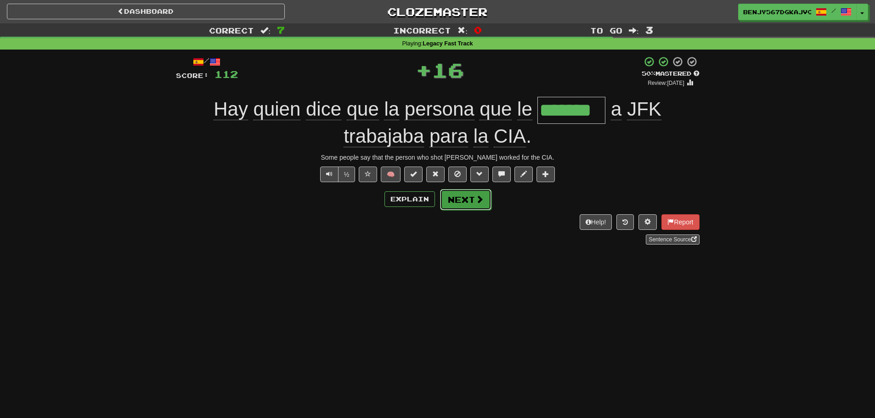
click at [473, 206] on button "Next" at bounding box center [465, 199] width 51 height 21
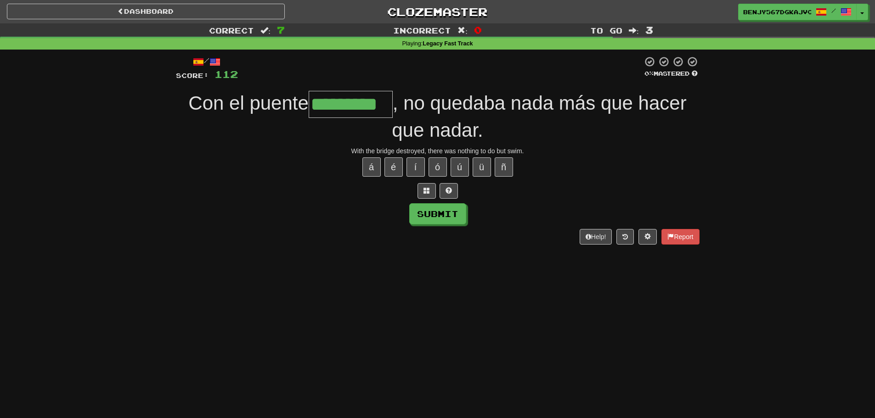
type input "*********"
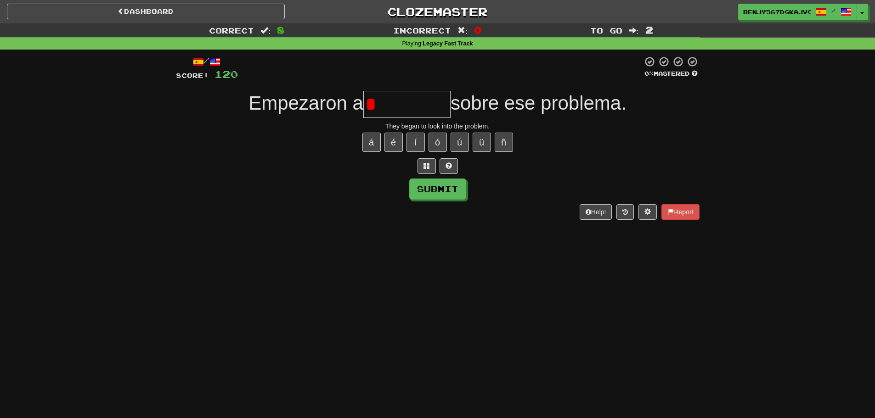
type input "**********"
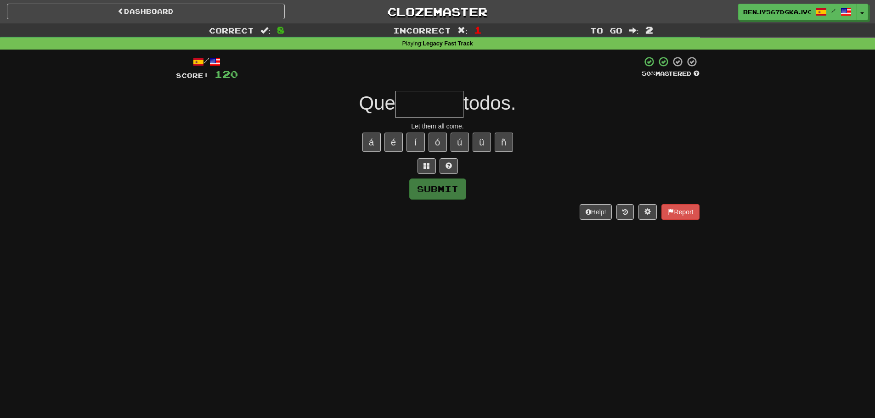
type input "*"
type input "******"
